Goal: Navigation & Orientation: Find specific page/section

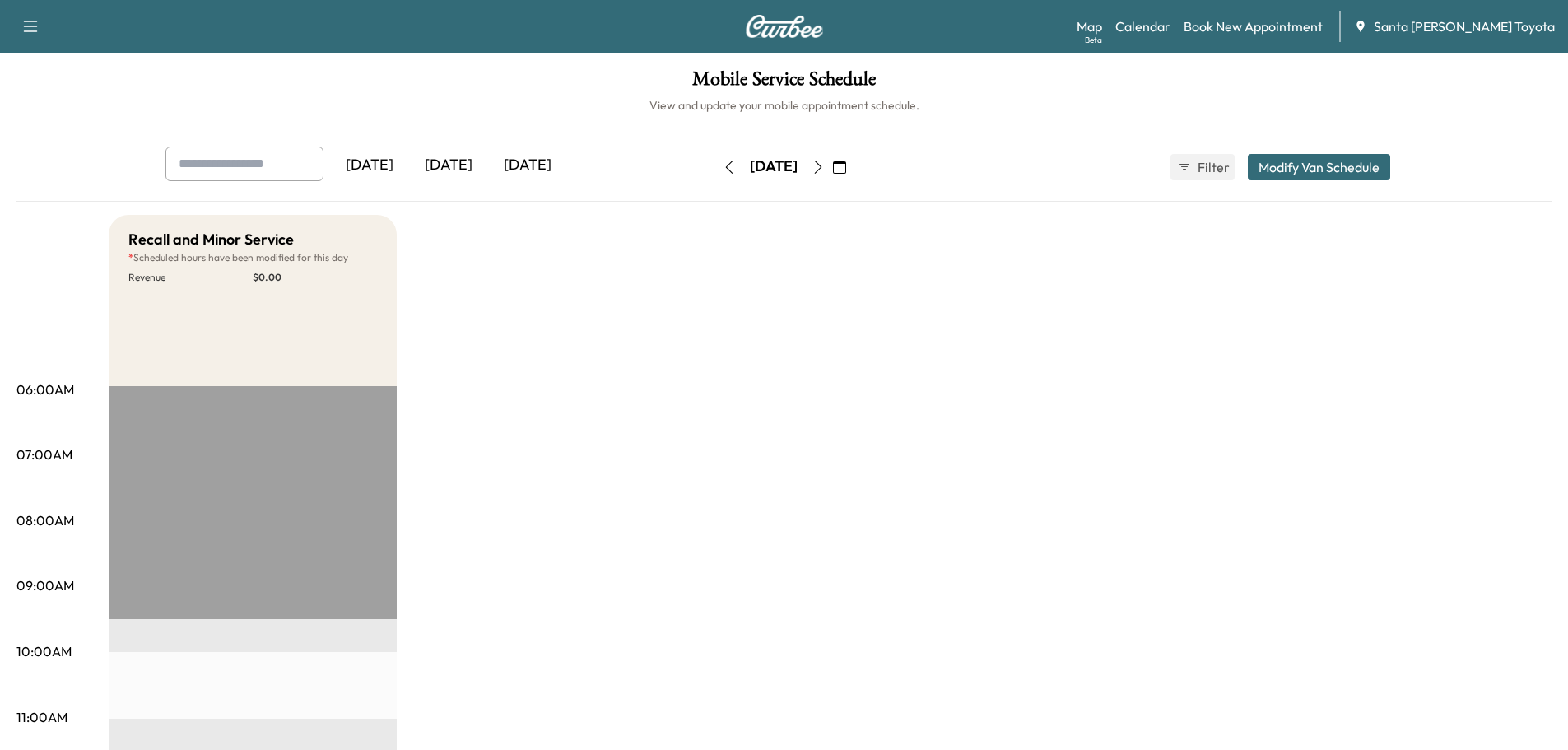
click at [825, 172] on icon "button" at bounding box center [817, 166] width 13 height 13
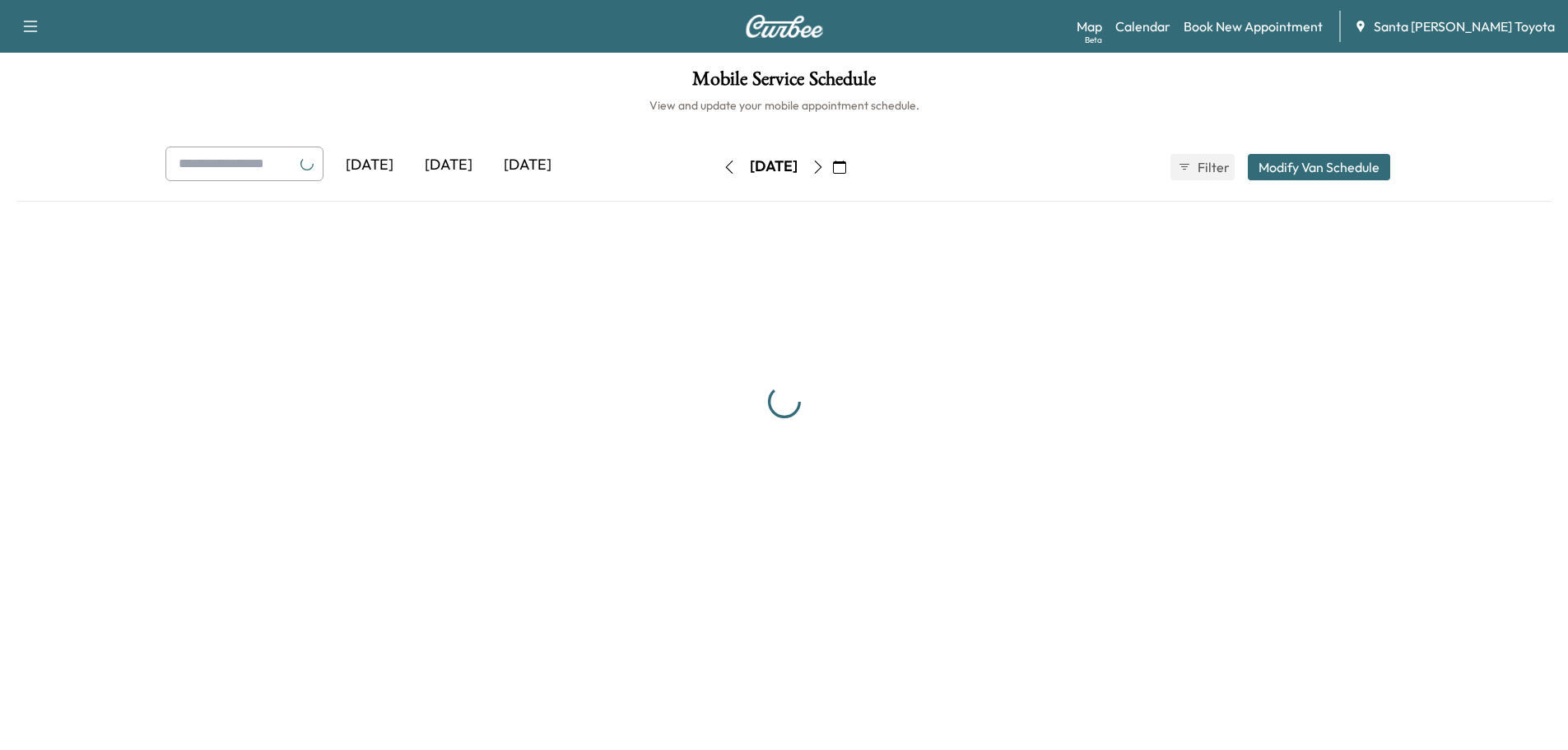
click at [825, 172] on icon "button" at bounding box center [817, 166] width 13 height 13
